Goal: Task Accomplishment & Management: Manage account settings

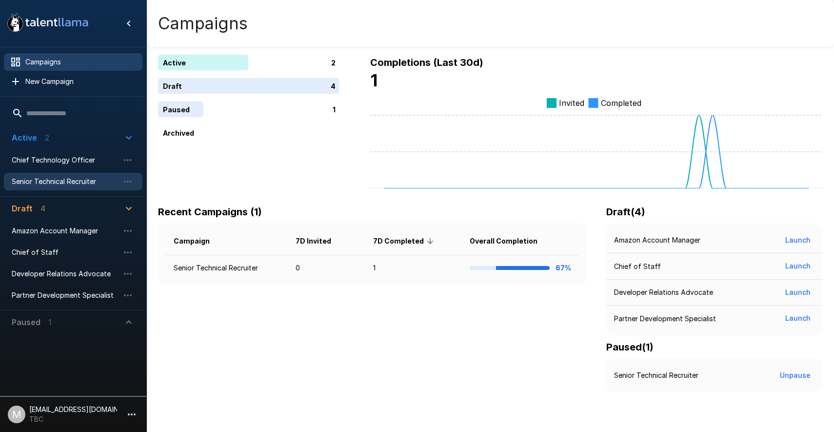
click at [58, 183] on span "Senior Technical Recruiter" at bounding box center [65, 182] width 107 height 10
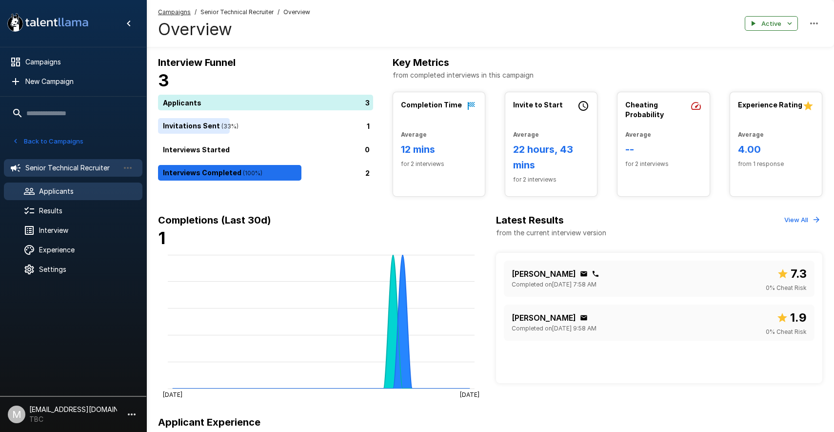
click at [61, 193] on span "Applicants" at bounding box center [87, 191] width 96 height 10
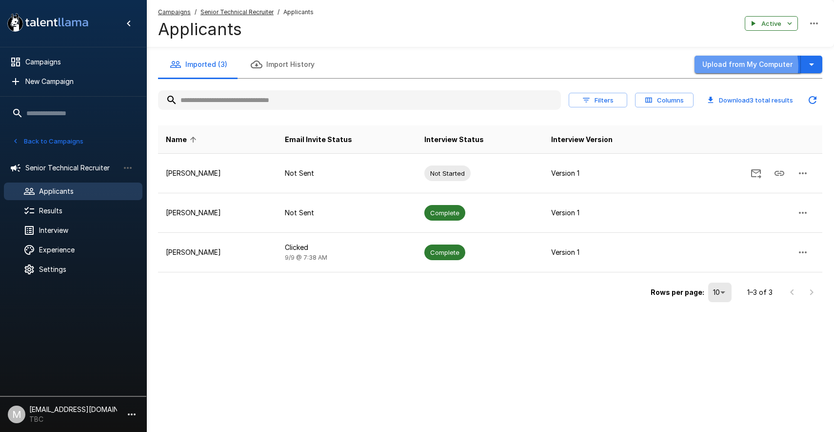
click at [749, 66] on button "Upload from My Computer" at bounding box center [748, 65] width 106 height 18
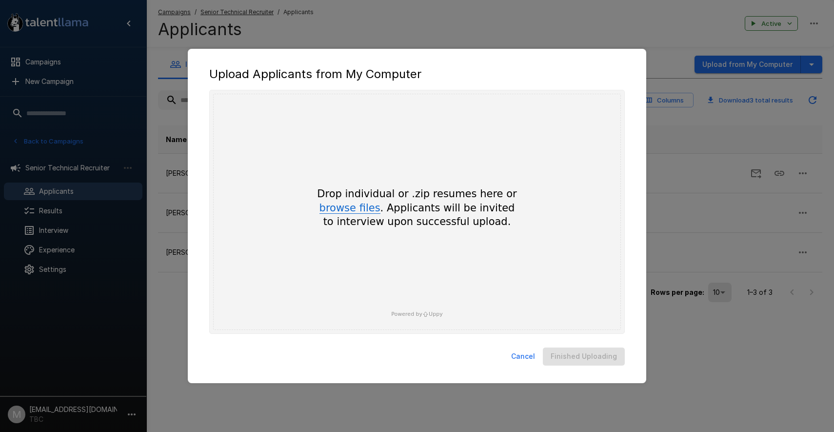
click at [362, 206] on button "browse files" at bounding box center [350, 208] width 61 height 11
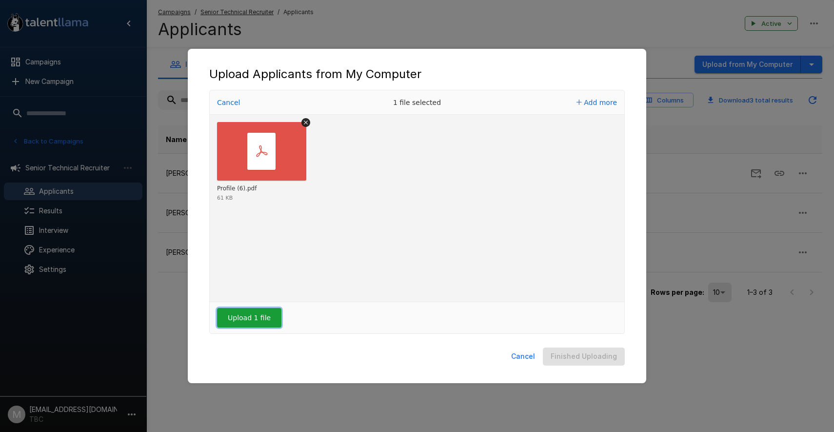
click at [242, 323] on button "Upload 1 file" at bounding box center [249, 318] width 64 height 20
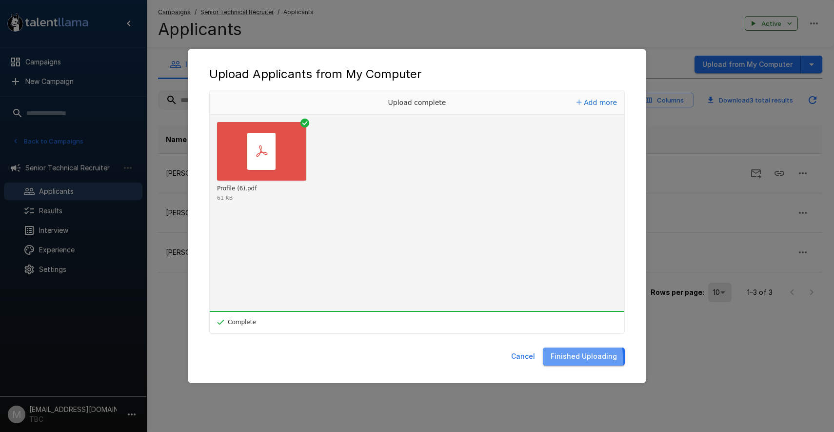
click at [576, 360] on button "Finished Uploading" at bounding box center [584, 356] width 82 height 18
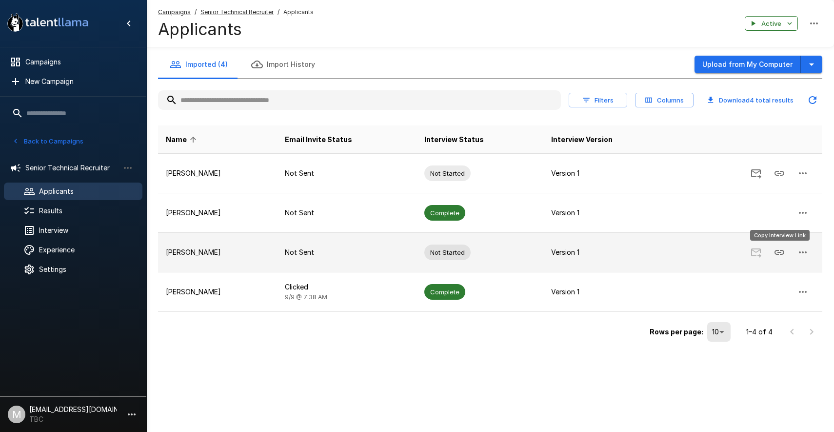
click at [781, 252] on icon "Copy Interview Link" at bounding box center [780, 252] width 12 height 12
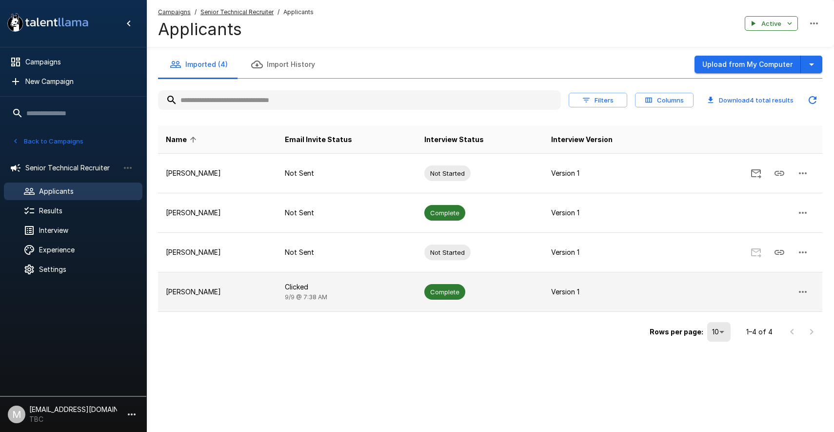
click at [337, 294] on td "Clicked 9/9 @ 7:38 AM" at bounding box center [347, 292] width 140 height 40
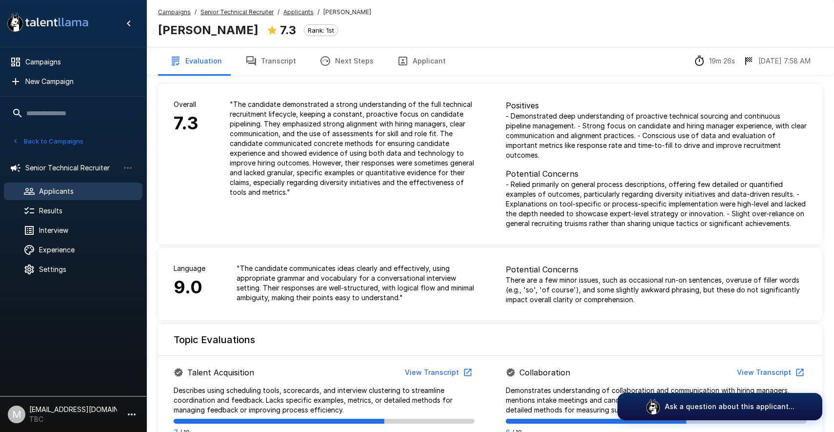
click at [412, 62] on button "Applicant" at bounding box center [421, 60] width 72 height 27
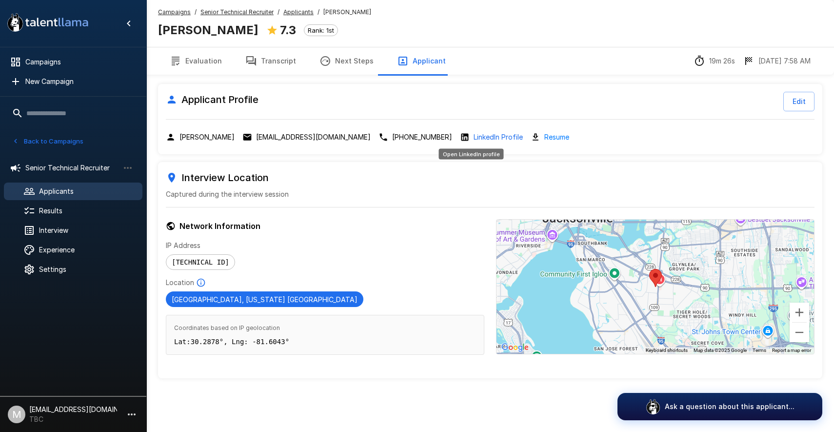
click at [482, 133] on p "LinkedIn Profile" at bounding box center [498, 137] width 49 height 10
click at [200, 59] on button "Evaluation" at bounding box center [196, 60] width 76 height 27
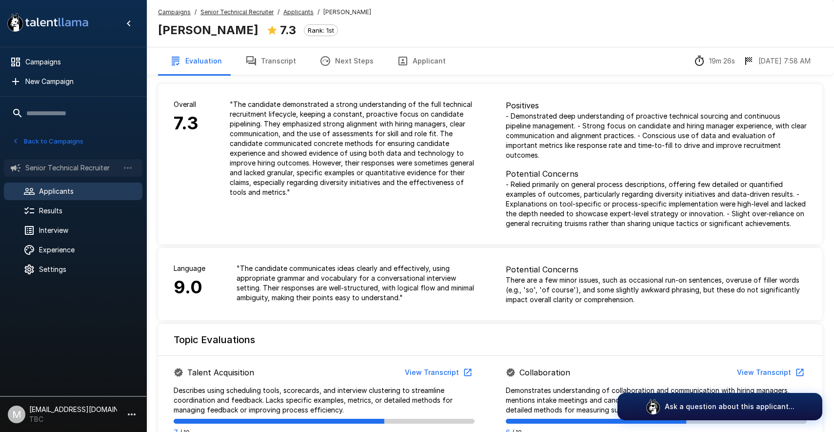
click at [66, 169] on span "Senior Technical Recruiter" at bounding box center [72, 168] width 94 height 10
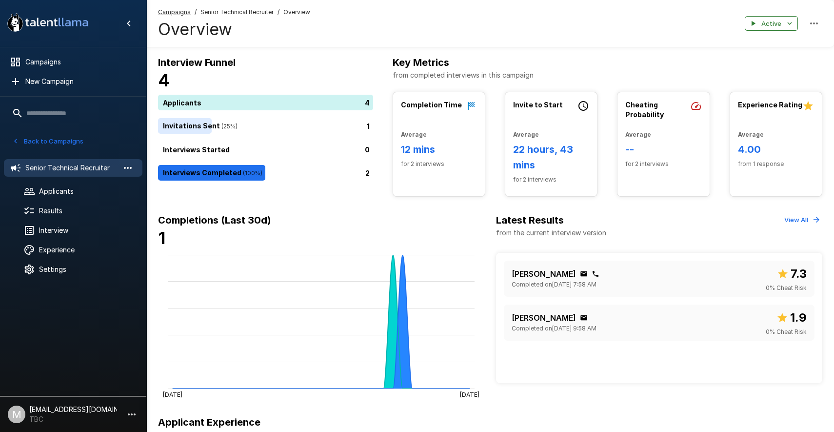
click at [133, 169] on icon "button" at bounding box center [128, 168] width 12 height 12
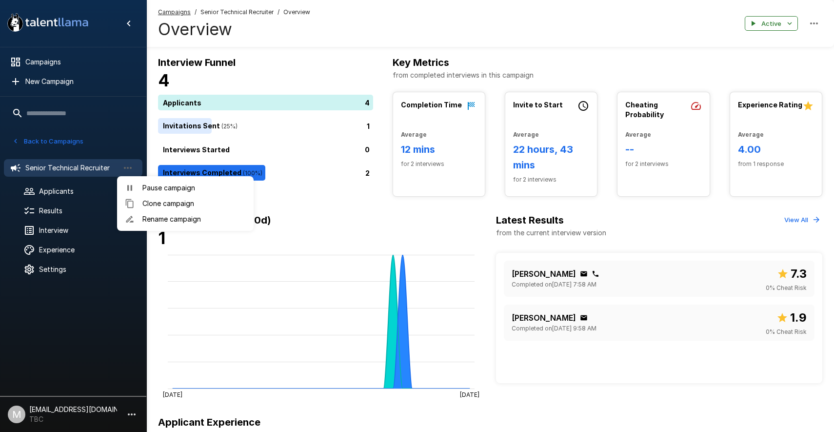
click at [98, 177] on div at bounding box center [417, 216] width 834 height 432
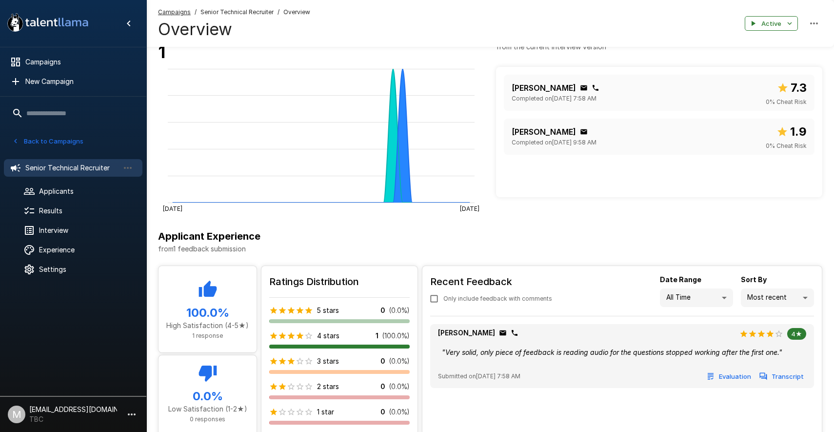
scroll to position [229, 0]
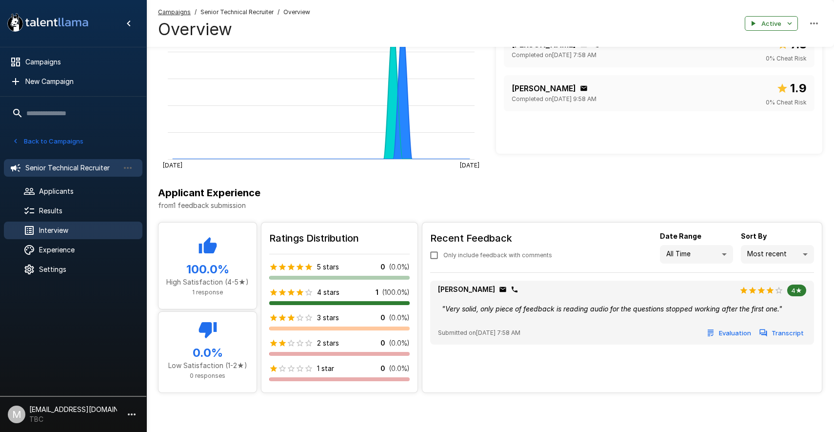
click at [64, 231] on span "Interview" at bounding box center [87, 230] width 96 height 10
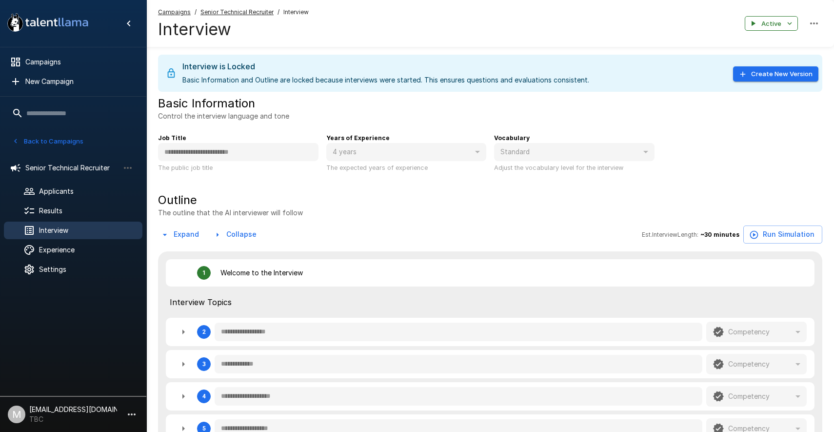
type textarea "*"
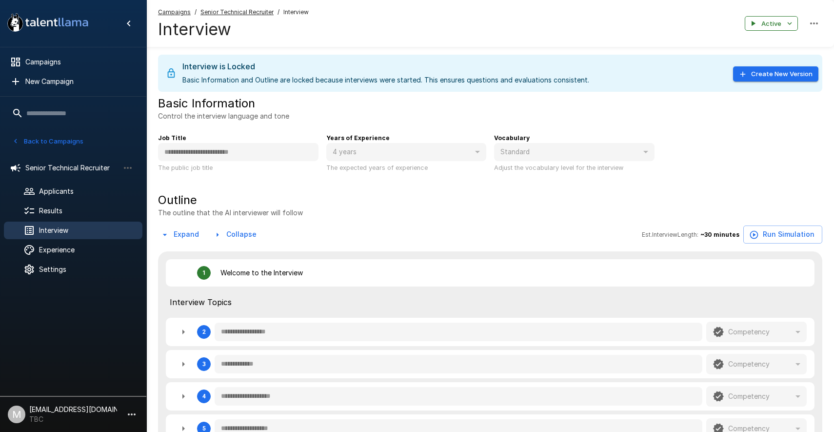
type textarea "*"
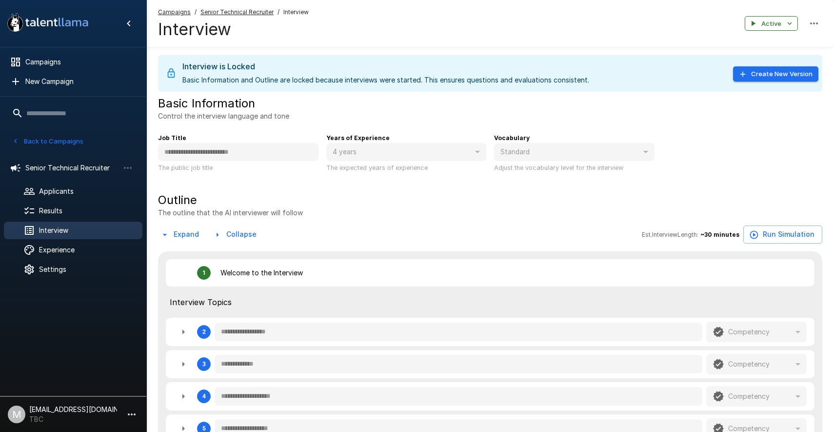
type textarea "*"
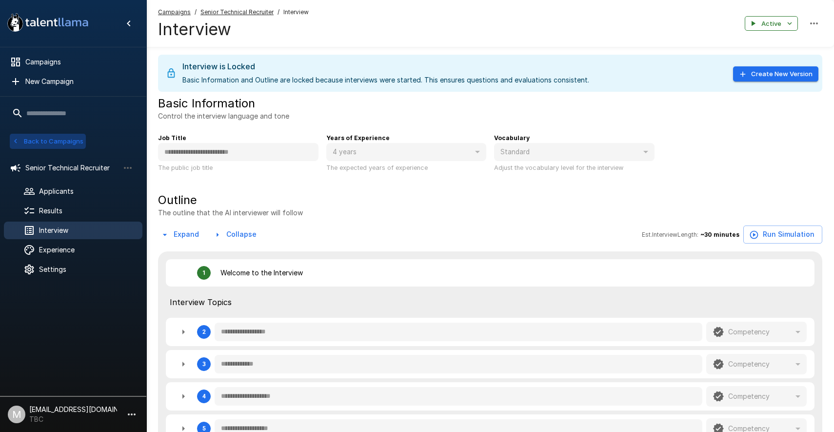
click at [40, 140] on button "Back to Campaigns" at bounding box center [48, 141] width 76 height 15
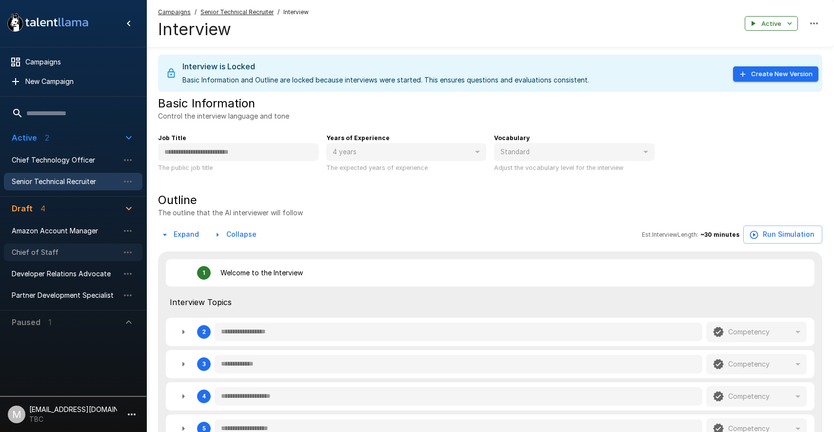
click at [40, 246] on div "Chief of Staff" at bounding box center [73, 252] width 139 height 18
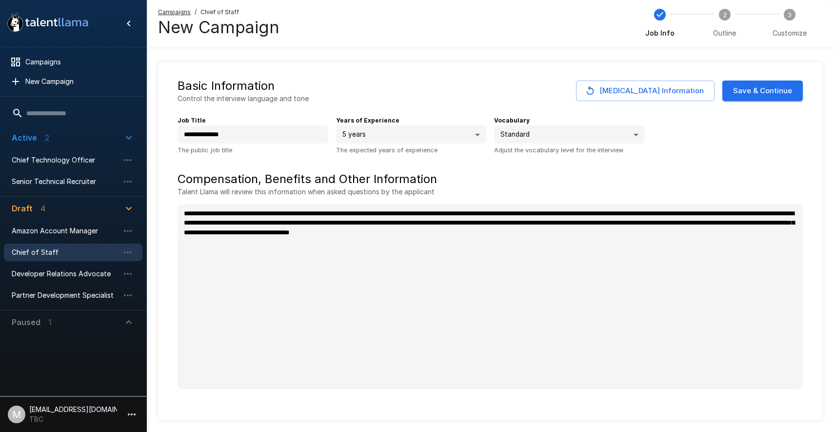
click at [762, 94] on button "Save & Continue" at bounding box center [763, 91] width 81 height 20
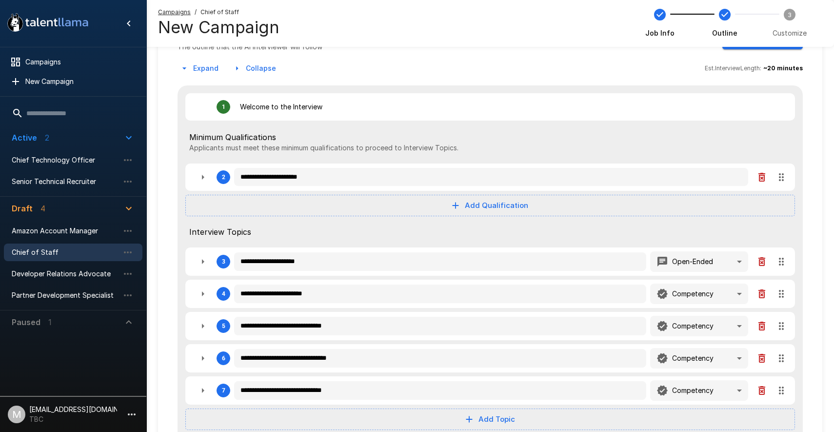
scroll to position [151, 0]
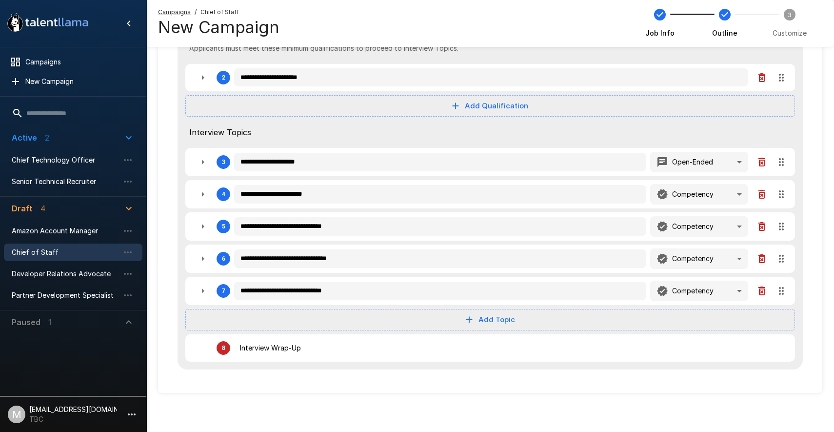
click at [204, 194] on icon "button" at bounding box center [203, 194] width 2 height 5
type textarea "*"
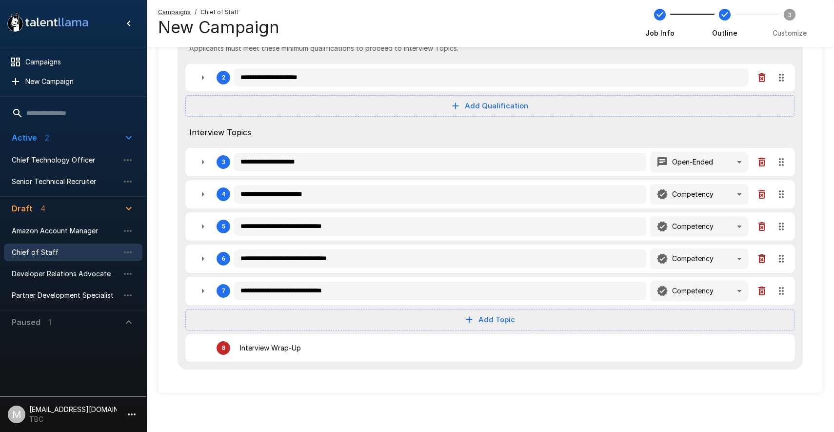
type textarea "*"
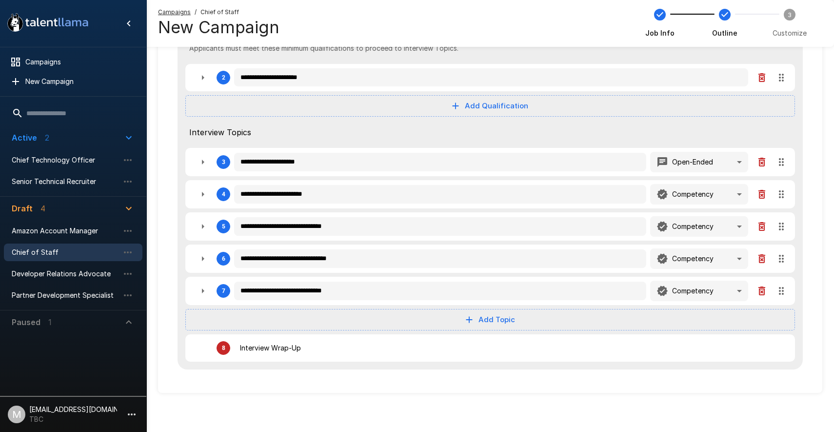
type textarea "*"
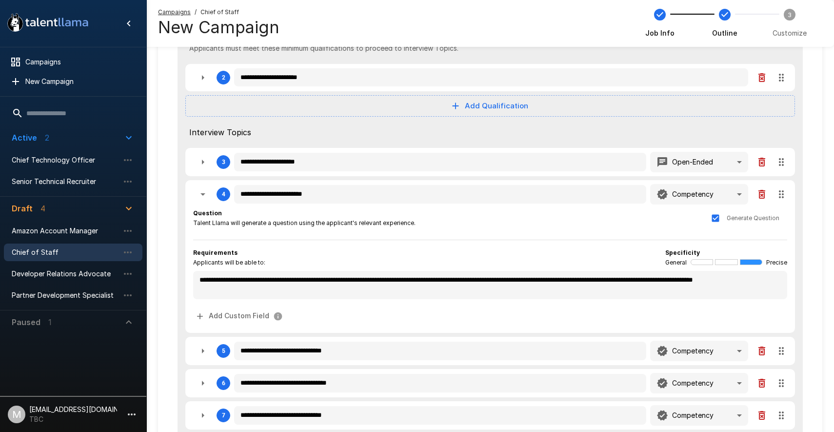
type textarea "*"
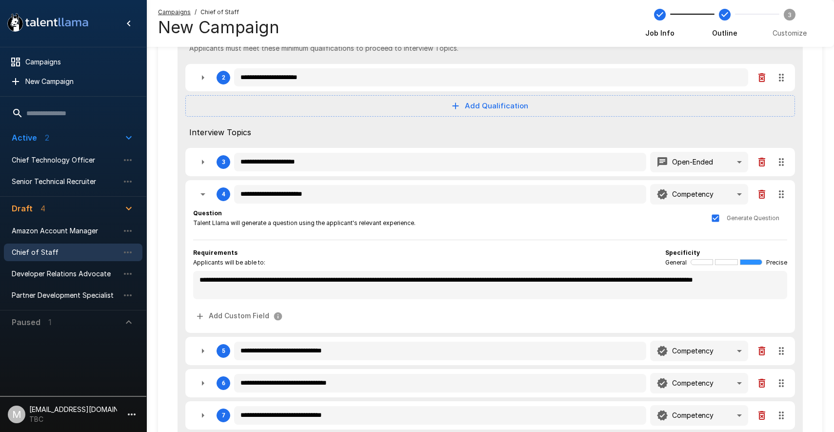
type textarea "*"
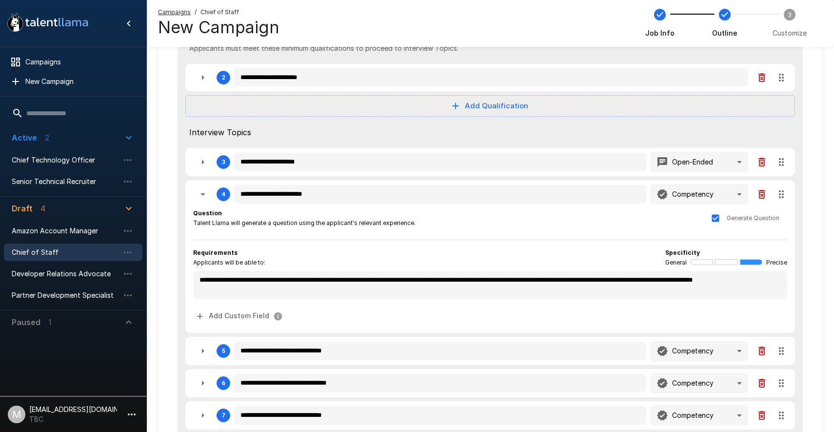
type textarea "*"
click at [739, 196] on body "**********" at bounding box center [417, 65] width 834 height 432
click at [381, 128] on div at bounding box center [417, 216] width 834 height 432
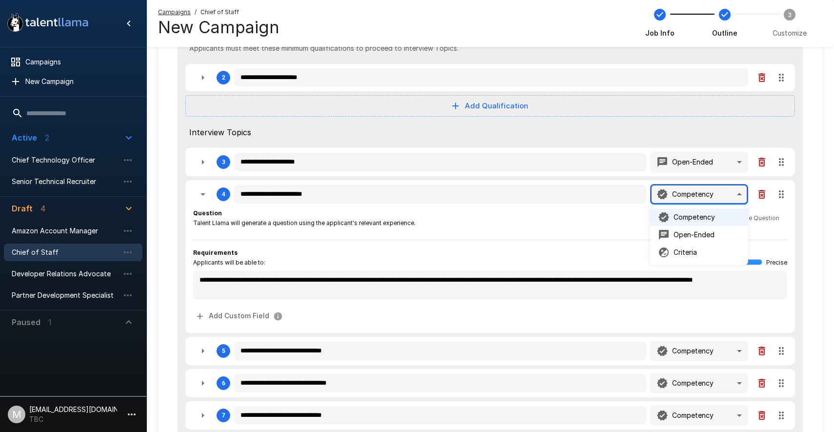
type textarea "*"
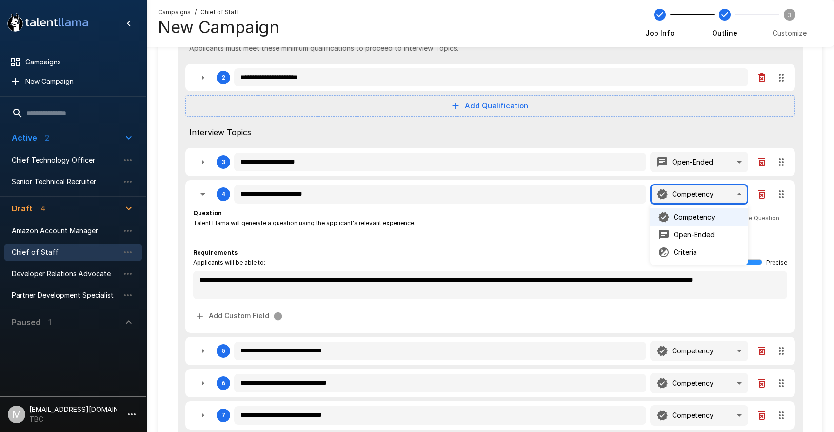
type textarea "*"
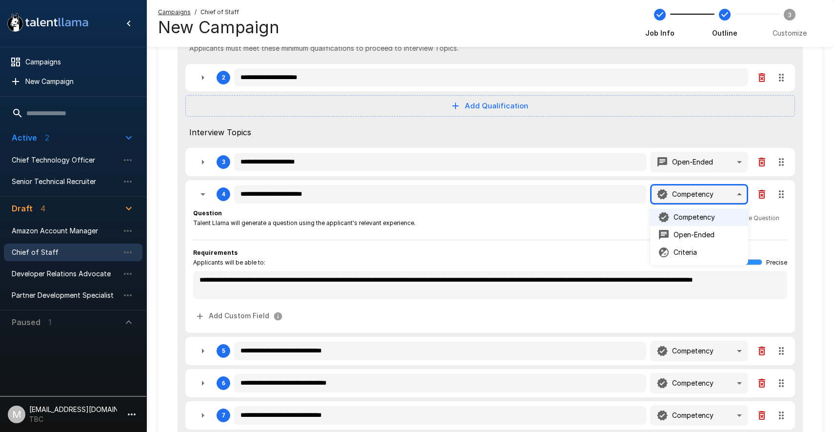
type textarea "*"
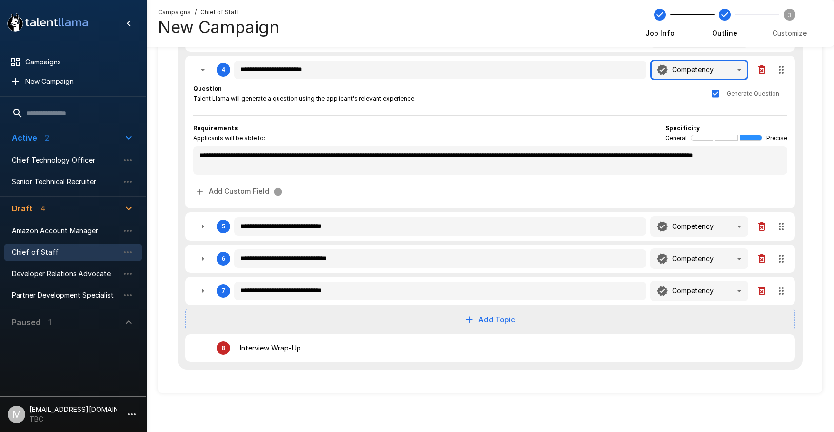
scroll to position [0, 0]
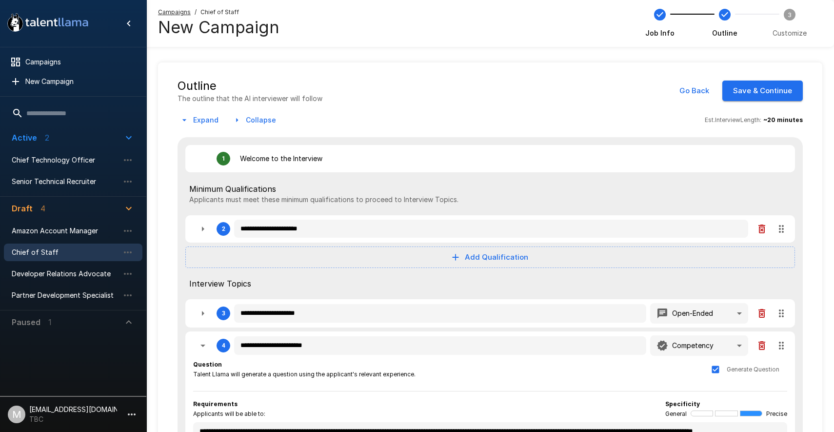
click at [767, 91] on button "Save & Continue" at bounding box center [763, 91] width 81 height 20
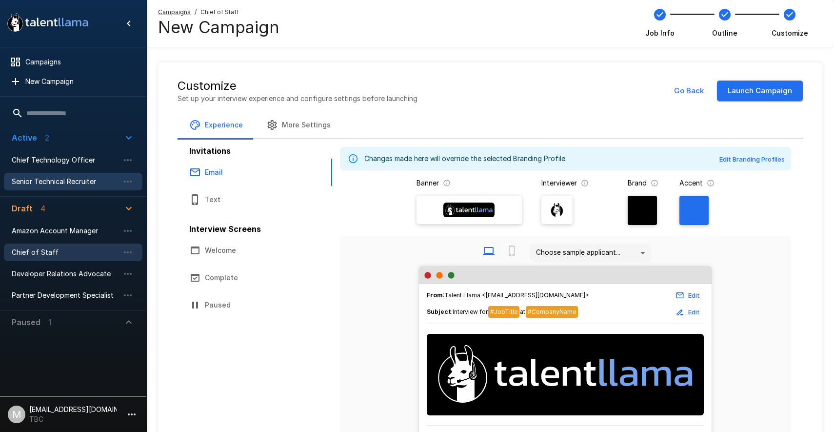
click at [55, 184] on span "Senior Technical Recruiter" at bounding box center [65, 182] width 107 height 10
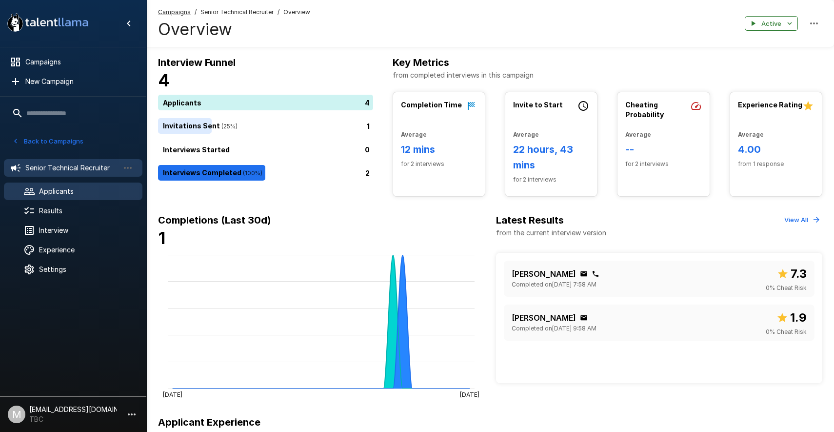
click at [68, 193] on span "Applicants" at bounding box center [87, 191] width 96 height 10
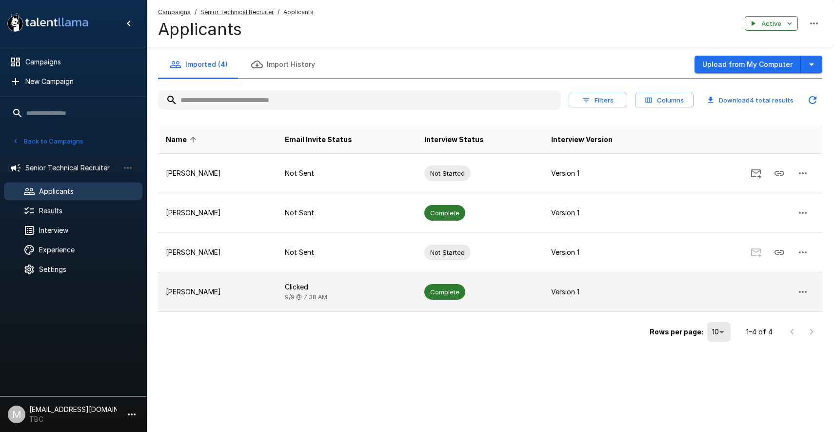
click at [219, 300] on td "Stuart Wetstein" at bounding box center [217, 292] width 119 height 40
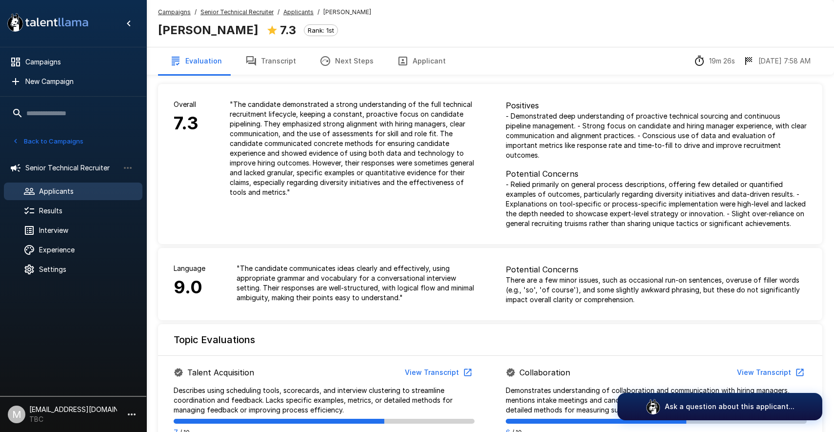
click at [272, 59] on button "Transcript" at bounding box center [271, 60] width 74 height 27
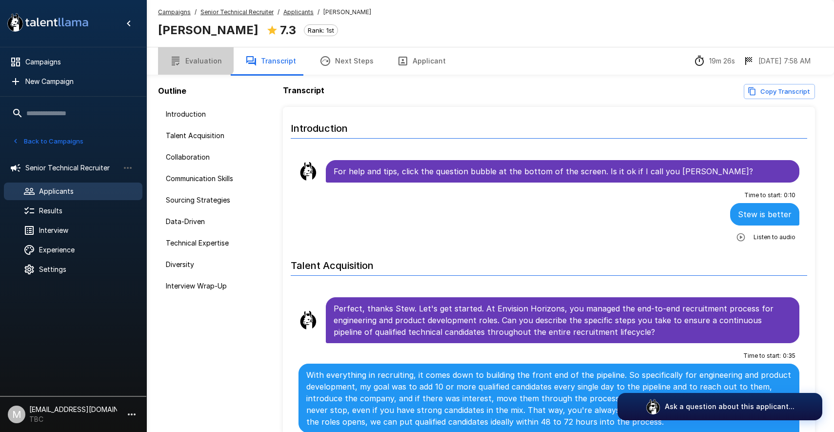
click at [191, 51] on button "Evaluation" at bounding box center [196, 60] width 76 height 27
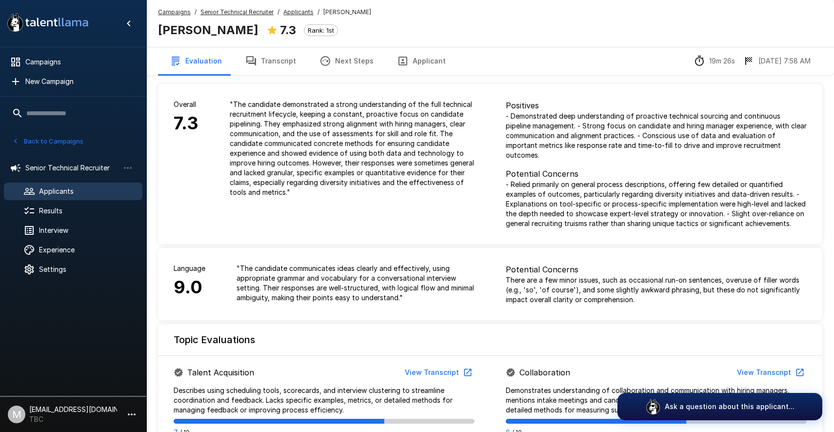
click at [280, 59] on button "Transcript" at bounding box center [271, 60] width 74 height 27
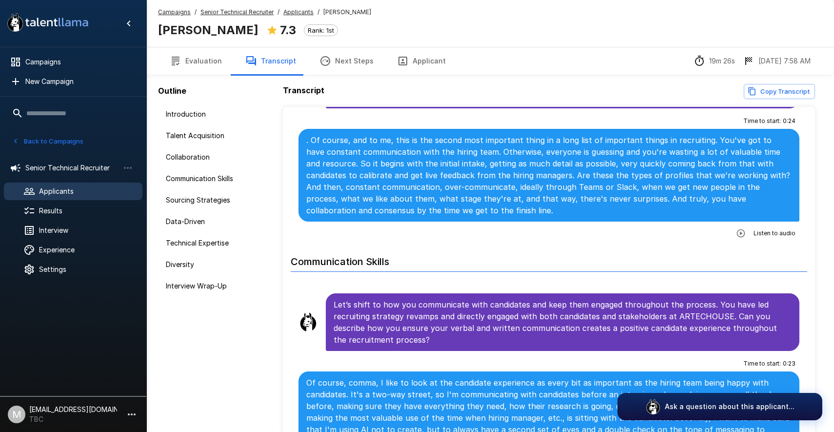
scroll to position [619, 0]
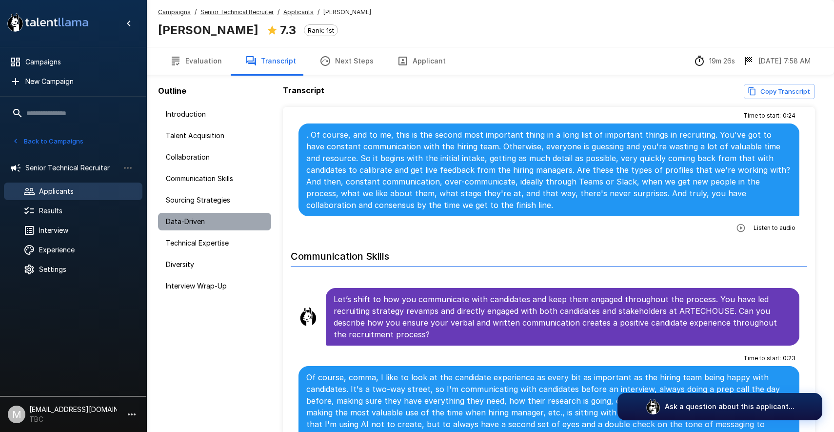
click at [176, 222] on span "Data-Driven" at bounding box center [215, 222] width 98 height 10
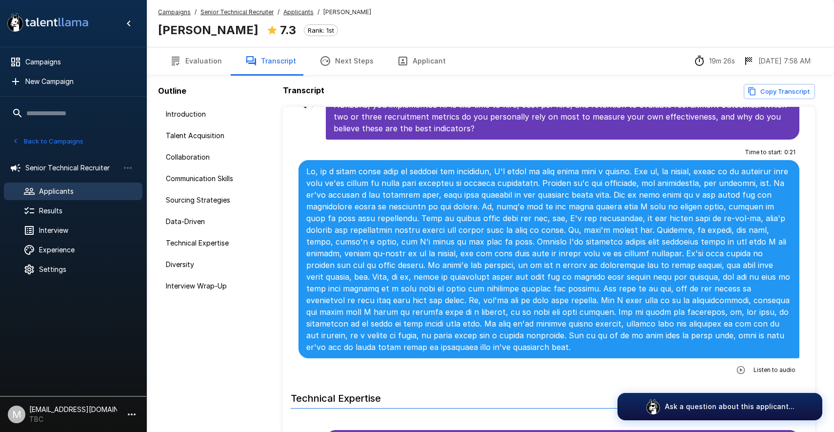
scroll to position [1599, 0]
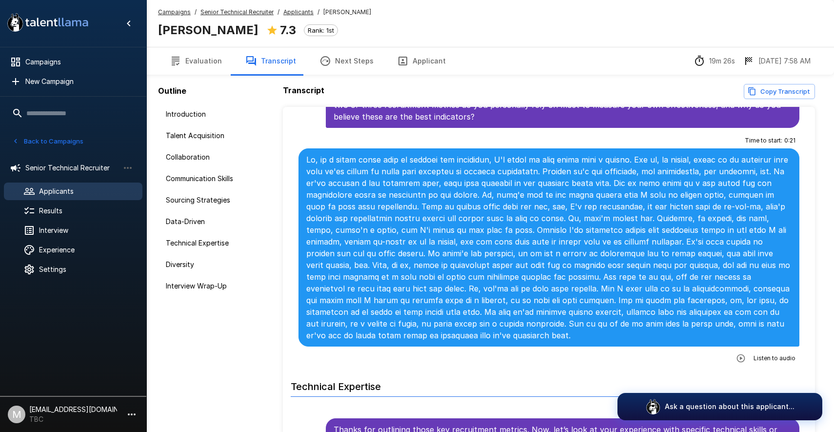
click at [743, 354] on icon "button" at bounding box center [741, 358] width 8 height 8
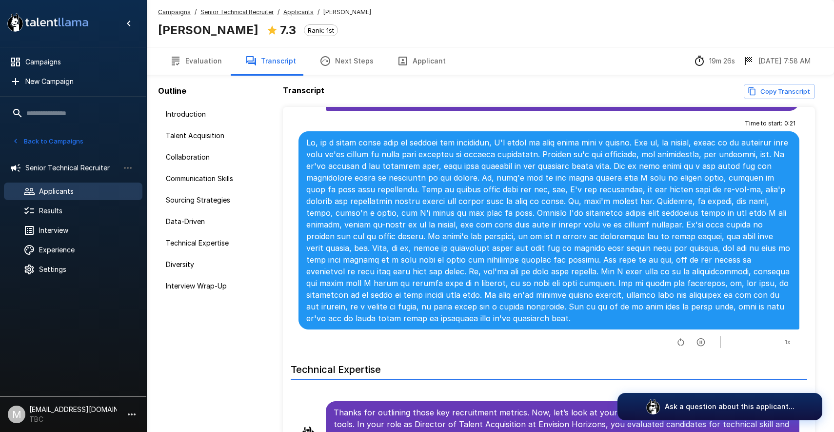
scroll to position [1630, 0]
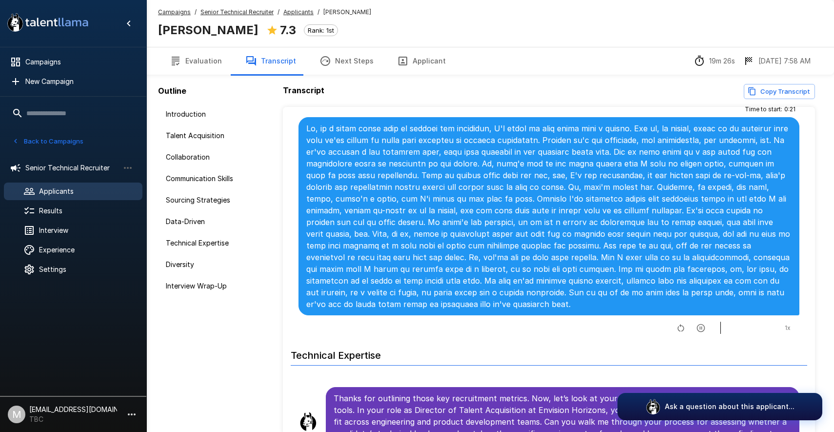
click at [699, 323] on icon "button" at bounding box center [701, 328] width 10 height 10
click at [343, 60] on button "Next Steps" at bounding box center [347, 60] width 78 height 27
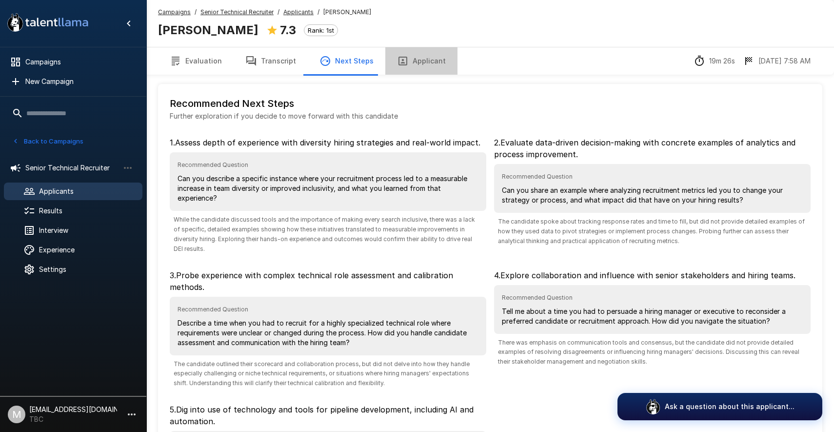
click at [419, 65] on button "Applicant" at bounding box center [421, 60] width 72 height 27
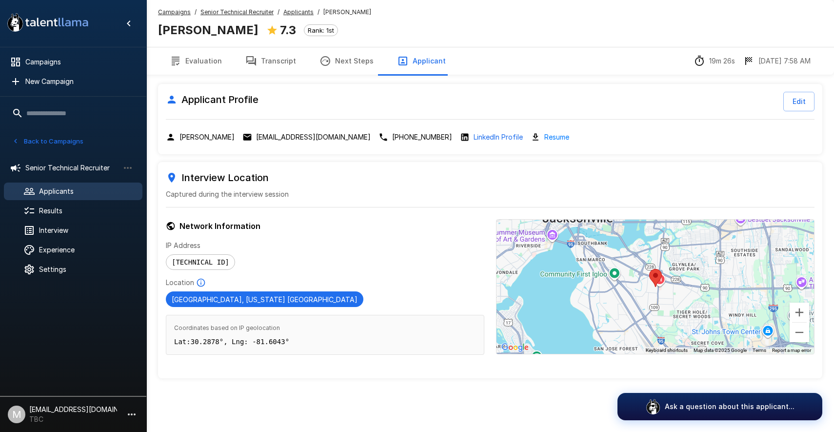
click at [200, 63] on button "Evaluation" at bounding box center [196, 60] width 76 height 27
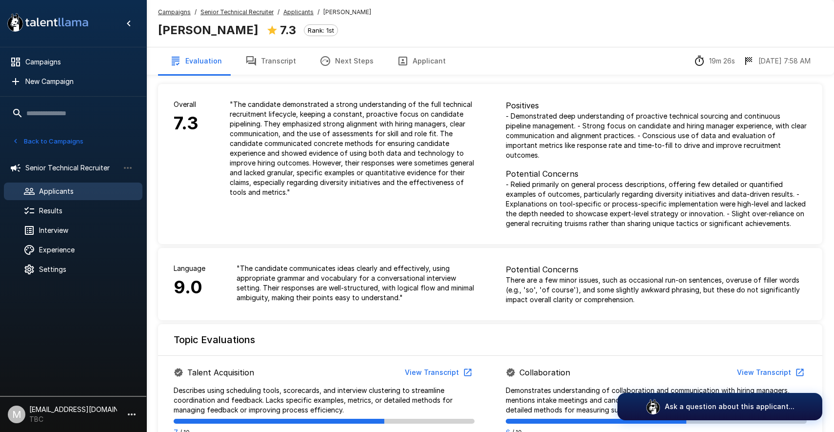
click at [204, 61] on button "Evaluation" at bounding box center [196, 60] width 76 height 27
click at [38, 143] on button "Back to Campaigns" at bounding box center [48, 141] width 76 height 15
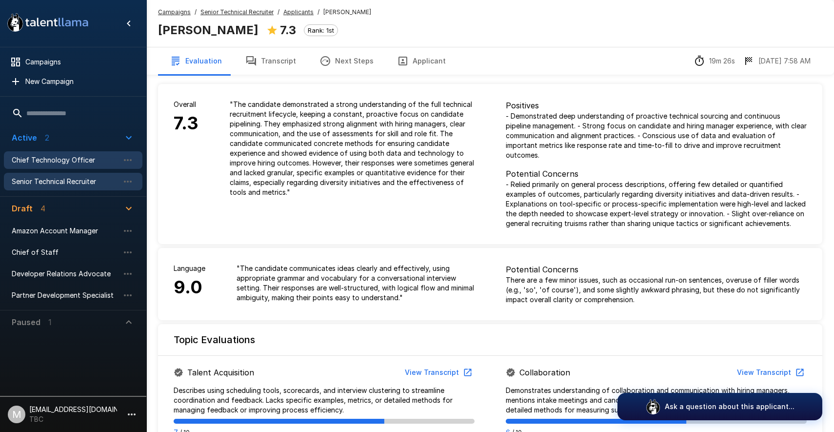
click at [65, 157] on span "Chief Technology Officer" at bounding box center [65, 160] width 107 height 10
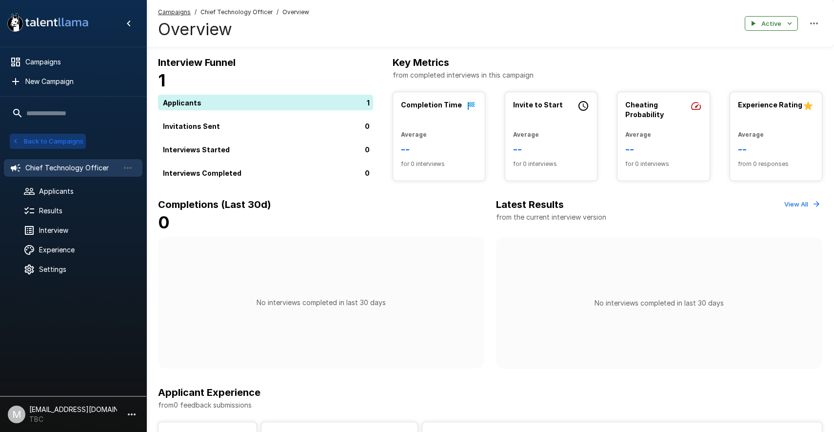
click at [28, 144] on button "Back to Campaigns" at bounding box center [48, 141] width 76 height 15
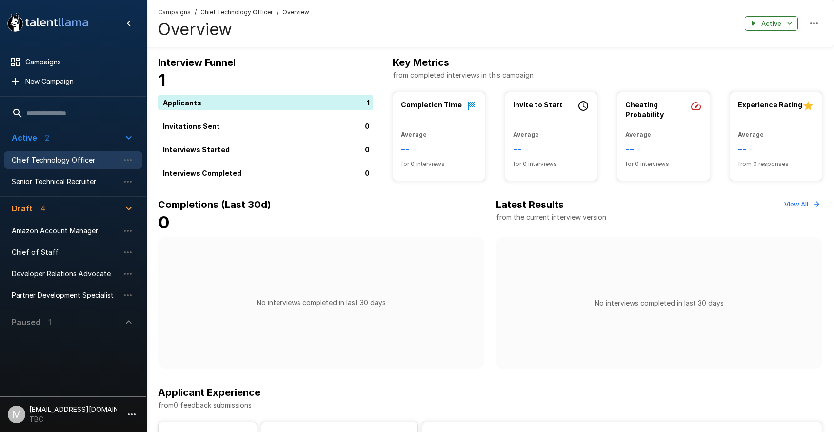
click at [130, 319] on icon "button" at bounding box center [129, 322] width 12 height 12
